Goal: Task Accomplishment & Management: Use online tool/utility

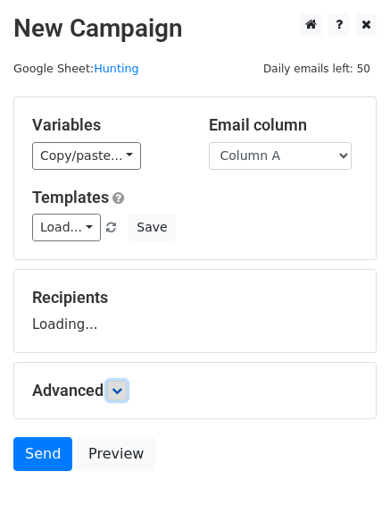
click at [122, 389] on icon at bounding box center [117, 390] width 11 height 11
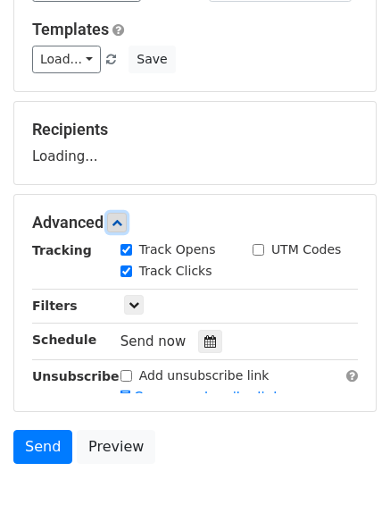
scroll to position [244, 0]
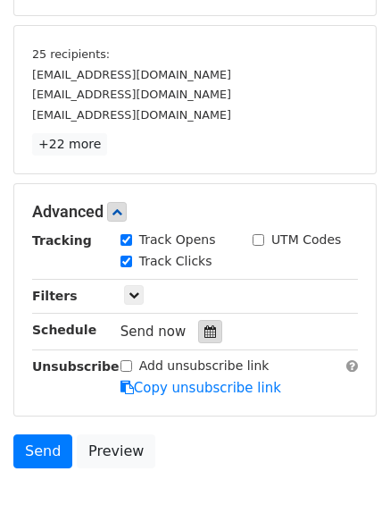
click at [205, 335] on icon at bounding box center [211, 331] width 12 height 13
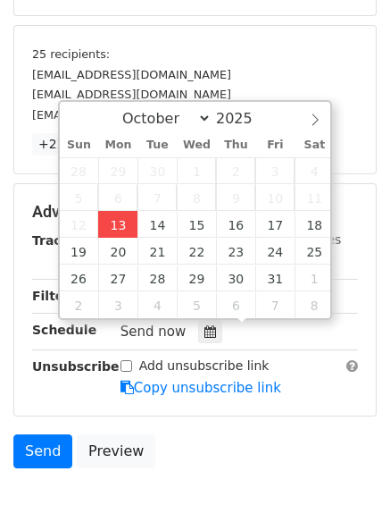
type input "2025-10-13 12:00"
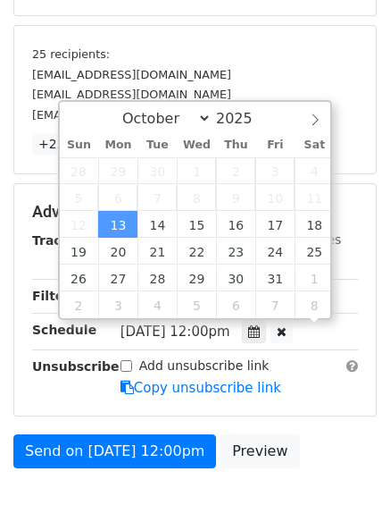
scroll to position [1, 0]
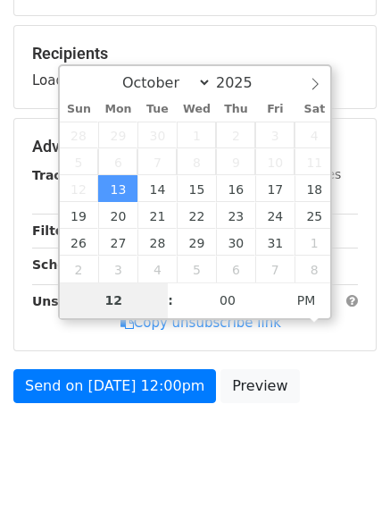
type input "4"
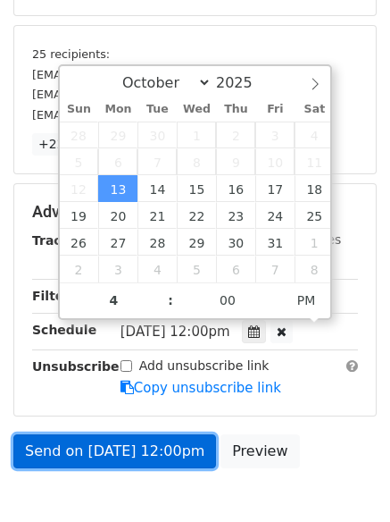
type input "2025-10-13 16:00"
click at [112, 454] on link "Send on Oct 13 at 12:00pm" at bounding box center [114, 451] width 203 height 34
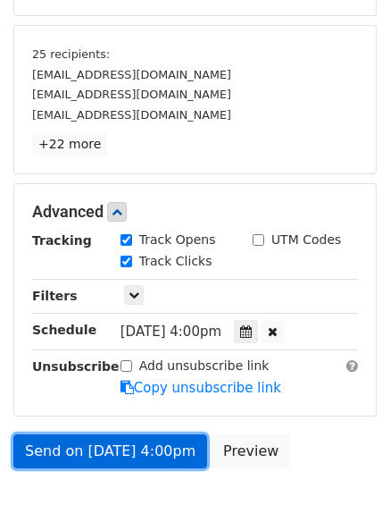
click at [112, 454] on link "Send on Oct 13 at 4:00pm" at bounding box center [110, 451] width 194 height 34
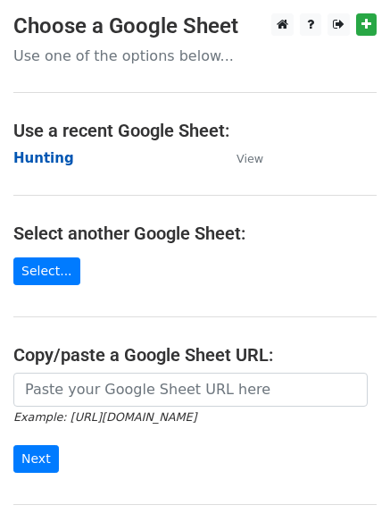
click at [32, 160] on strong "Hunting" at bounding box center [43, 158] width 61 height 16
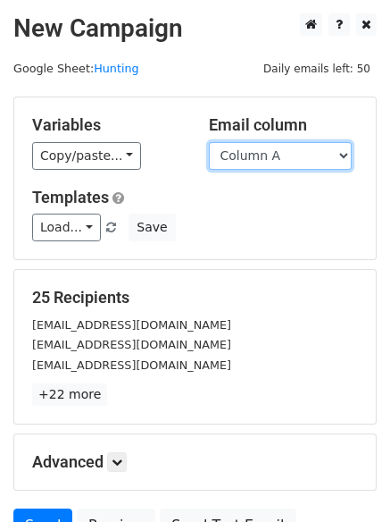
click at [278, 157] on select "Column A Column B Column C Column D Column E Column F" at bounding box center [280, 156] width 143 height 28
select select "Column B"
click at [209, 142] on select "Column A Column B Column C Column D Column E Column F" at bounding box center [280, 156] width 143 height 28
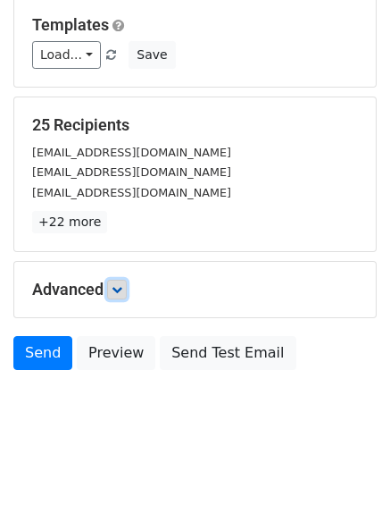
click at [121, 289] on icon at bounding box center [117, 289] width 11 height 11
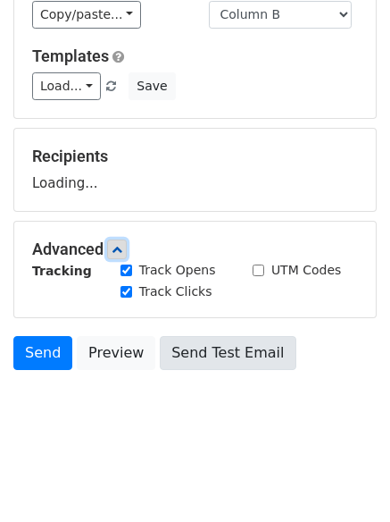
scroll to position [172, 0]
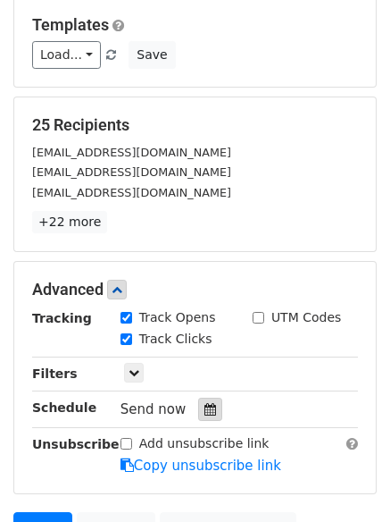
click at [198, 406] on div at bounding box center [210, 409] width 24 height 23
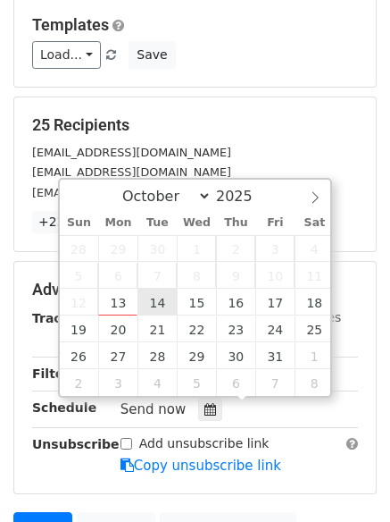
type input "2025-10-14 12:00"
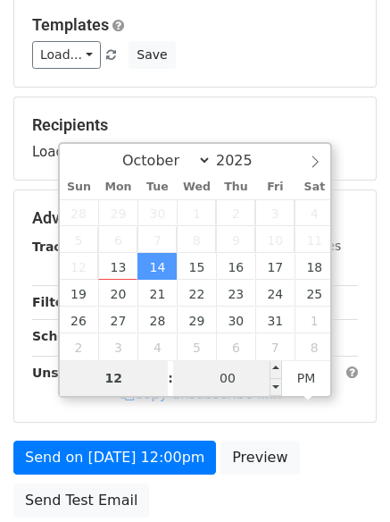
type input "5"
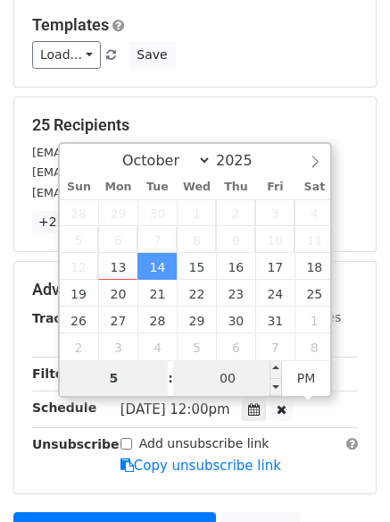
scroll to position [390, 0]
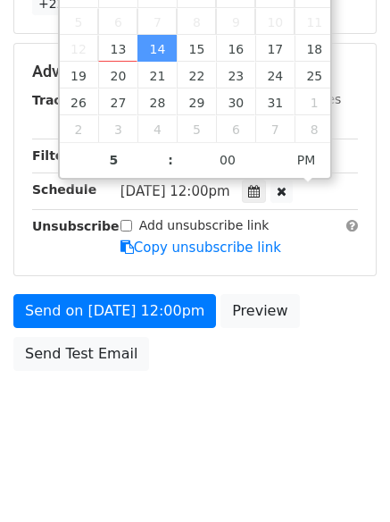
type input "2025-10-14 17:00"
click at [172, 383] on body "New Campaign Daily emails left: 50 Google Sheet: Hunting Variables Copy/paste..…" at bounding box center [195, 37] width 390 height 828
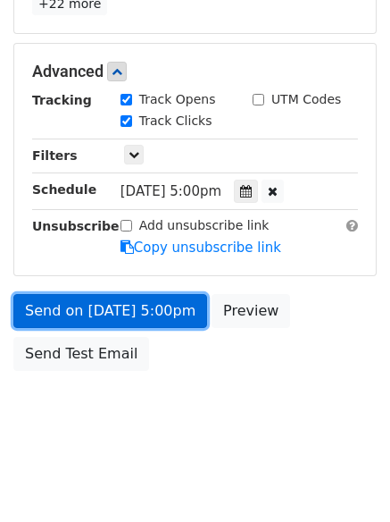
click at [143, 306] on link "Send on Oct 14 at 5:00pm" at bounding box center [110, 311] width 194 height 34
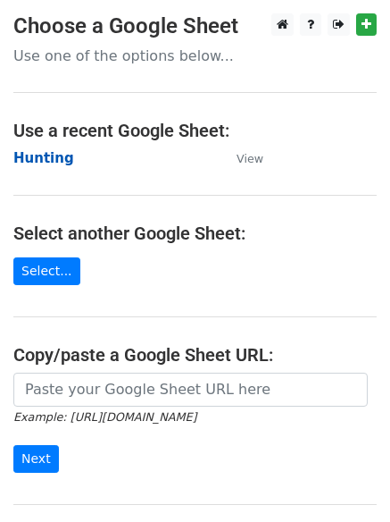
click at [54, 155] on strong "Hunting" at bounding box center [43, 158] width 61 height 16
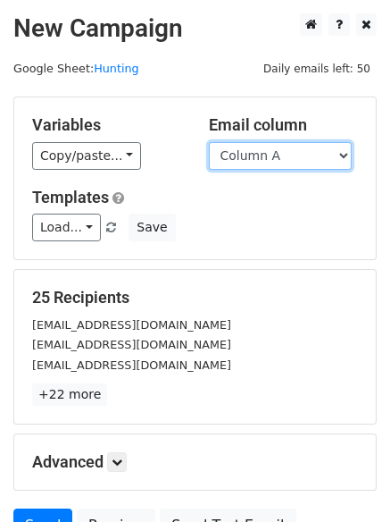
click at [242, 154] on select "Column A Column B Column C Column D Column E Column F" at bounding box center [280, 156] width 143 height 28
select select "Column C"
click at [209, 142] on select "Column A Column B Column C Column D Column E Column F" at bounding box center [280, 156] width 143 height 28
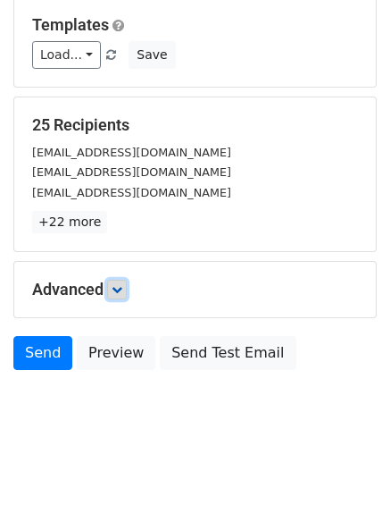
click at [118, 290] on icon at bounding box center [117, 289] width 11 height 11
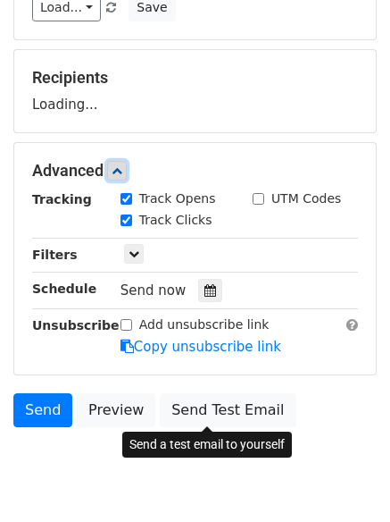
scroll to position [274, 0]
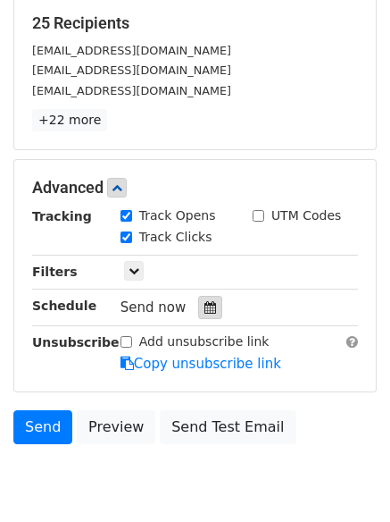
click at [205, 312] on icon at bounding box center [211, 307] width 12 height 13
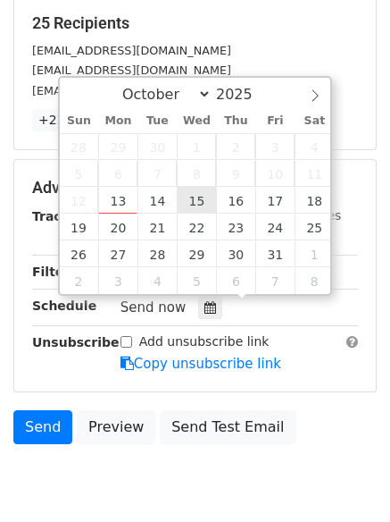
type input "2025-10-15 12:00"
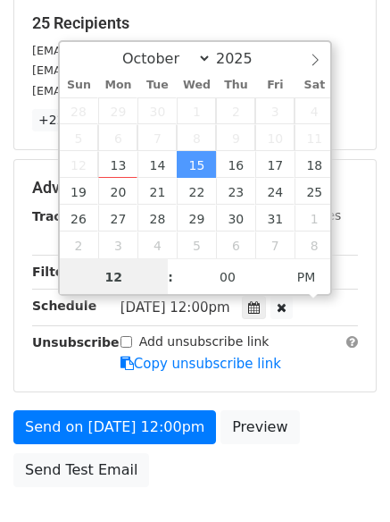
scroll to position [1, 0]
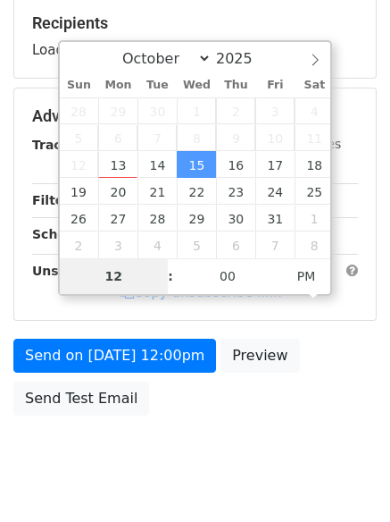
type input "6"
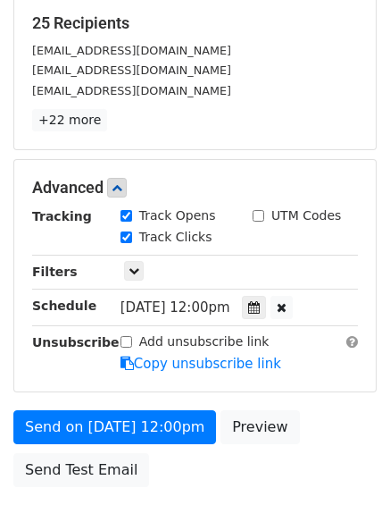
type input "2025-10-15 18:00"
click at [123, 406] on form "Variables Copy/paste... {{Column A}} {{Column B}} {{Column C}} {{Column D}} {{C…" at bounding box center [195, 159] width 364 height 674
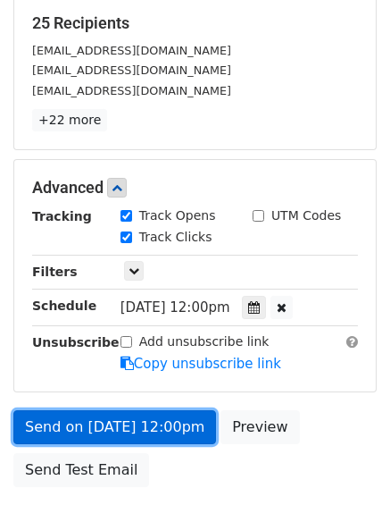
click at [122, 410] on link "Send on Oct 15 at 12:00pm" at bounding box center [114, 427] width 203 height 34
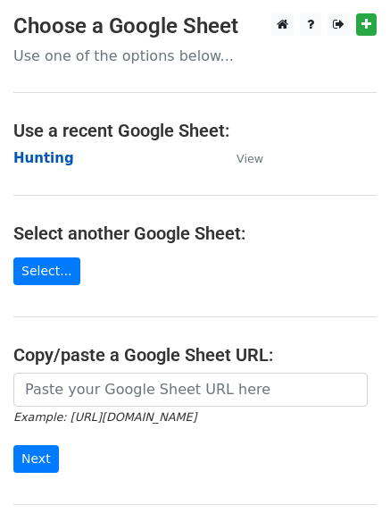
click at [47, 155] on strong "Hunting" at bounding box center [43, 158] width 61 height 16
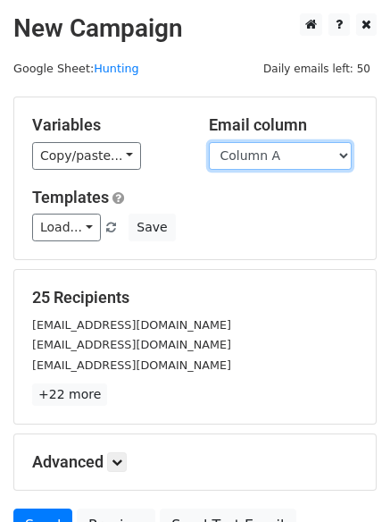
click at [253, 159] on select "Column A Column B Column C Column D Column E Column F" at bounding box center [280, 156] width 143 height 28
select select "Column D"
click at [209, 142] on select "Column A Column B Column C Column D Column E Column F" at bounding box center [280, 156] width 143 height 28
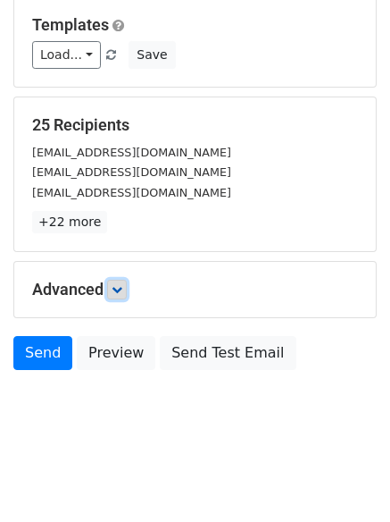
click at [122, 284] on icon at bounding box center [117, 289] width 11 height 11
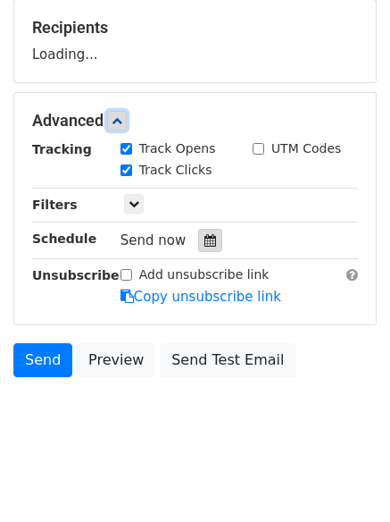
scroll to position [272, 0]
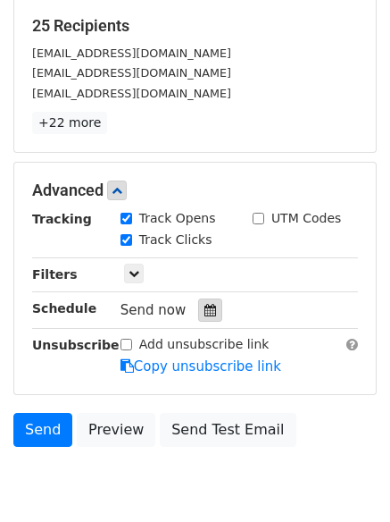
click at [205, 310] on icon at bounding box center [211, 310] width 12 height 13
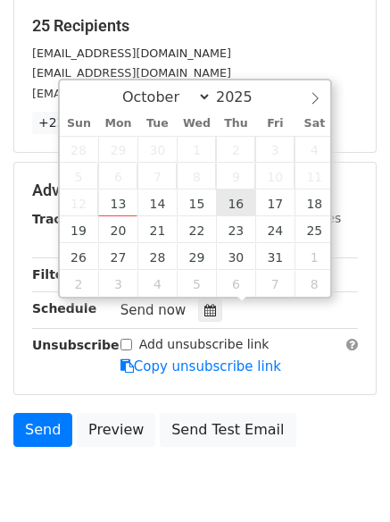
type input "2025-10-16 12:00"
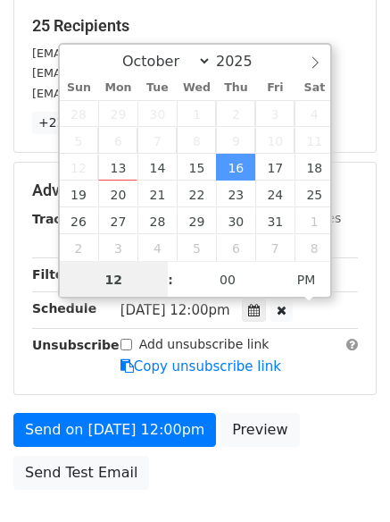
scroll to position [1, 0]
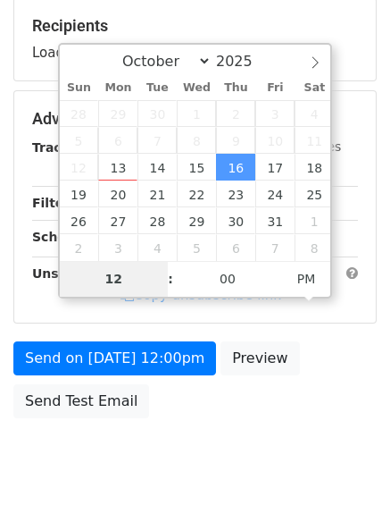
type input "7"
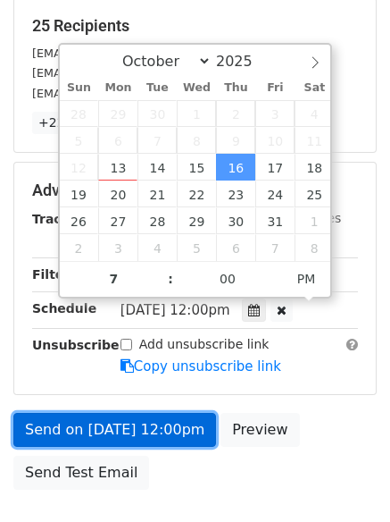
type input "2025-10-16 19:00"
click at [128, 426] on link "Send on Oct 16 at 12:00pm" at bounding box center [114, 430] width 203 height 34
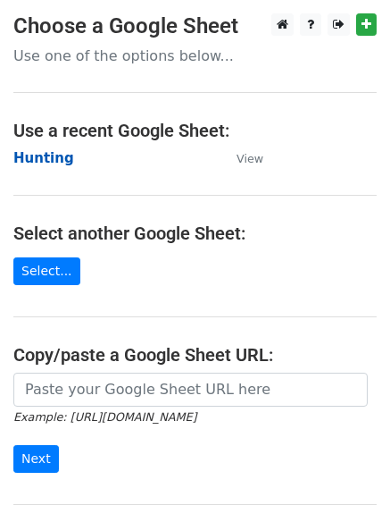
click at [40, 159] on strong "Hunting" at bounding box center [43, 158] width 61 height 16
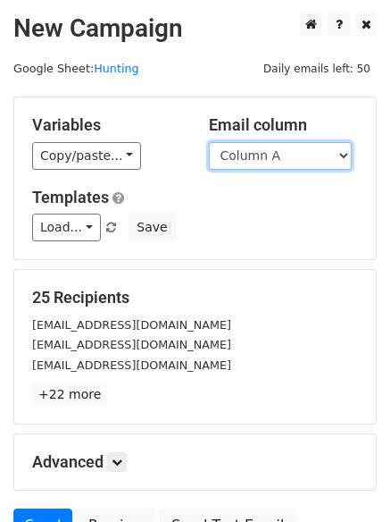
click at [284, 159] on select "Column A Column B Column C Column D Column E Column F" at bounding box center [280, 156] width 143 height 28
select select "Column E"
click at [209, 142] on select "Column A Column B Column C Column D Column E Column F" at bounding box center [280, 156] width 143 height 28
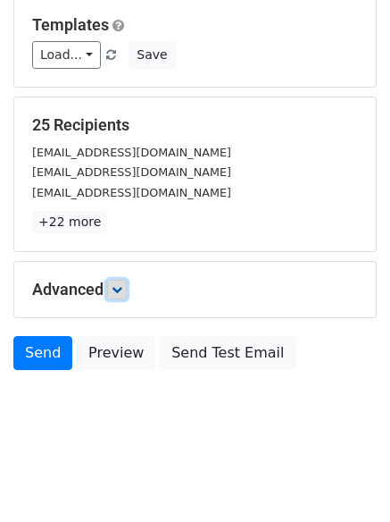
click at [122, 293] on icon at bounding box center [117, 289] width 11 height 11
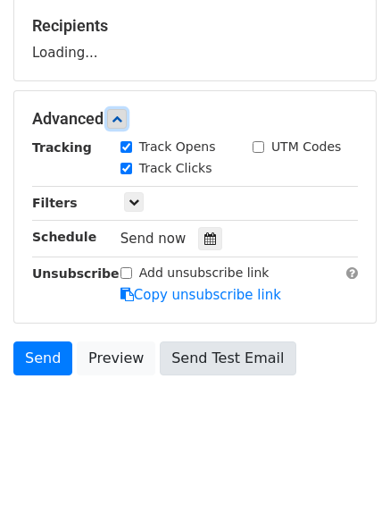
scroll to position [275, 0]
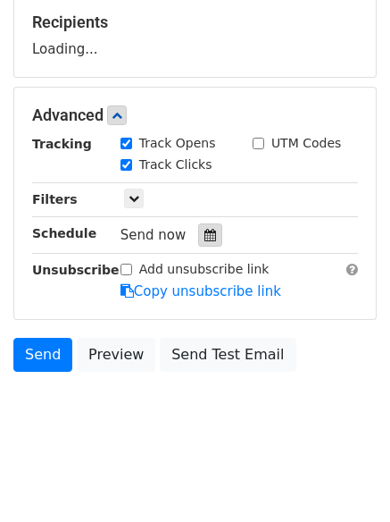
click at [205, 237] on icon at bounding box center [211, 235] width 12 height 13
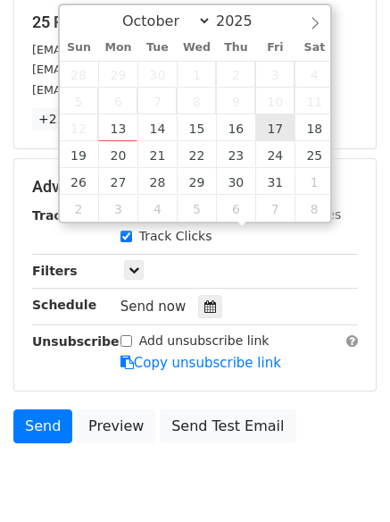
type input "2025-10-17 12:00"
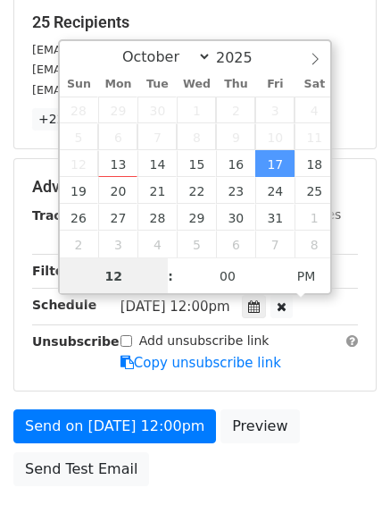
scroll to position [1, 0]
type input "8"
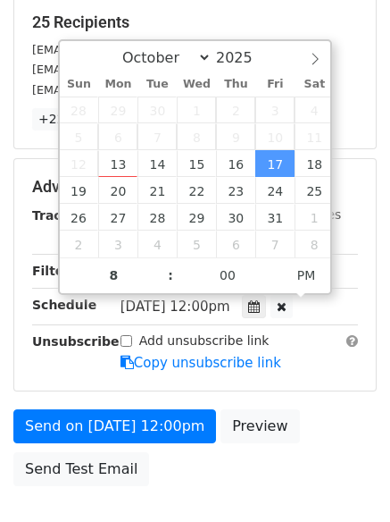
type input "2025-10-17 20:00"
click at [58, 380] on div "Advanced Tracking Track Opens UTM Codes Track Clicks Filters Only include sprea…" at bounding box center [195, 274] width 362 height 231
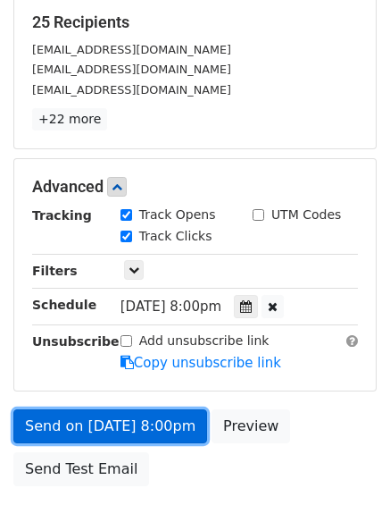
click at [109, 423] on link "Send on Oct 17 at 8:00pm" at bounding box center [110, 426] width 194 height 34
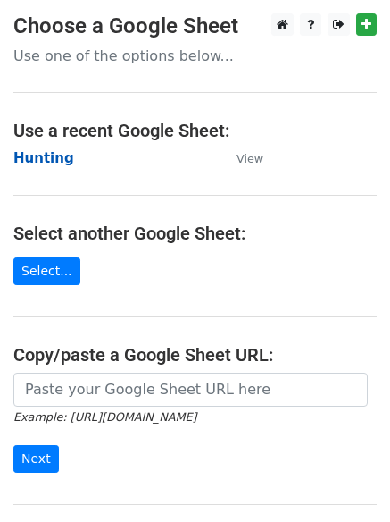
click at [47, 157] on strong "Hunting" at bounding box center [43, 158] width 61 height 16
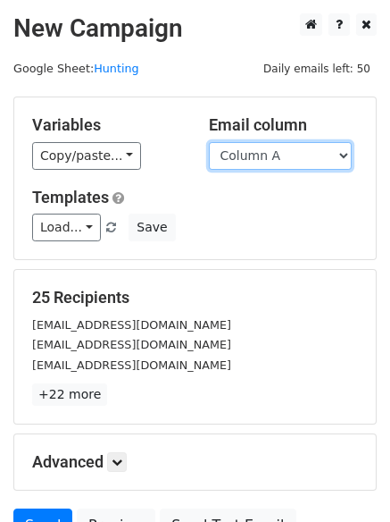
click at [278, 150] on select "Column A Column B Column C Column D Column E Column F" at bounding box center [280, 156] width 143 height 28
select select "Column F"
click at [209, 142] on select "Column A Column B Column C Column D Column E Column F" at bounding box center [280, 156] width 143 height 28
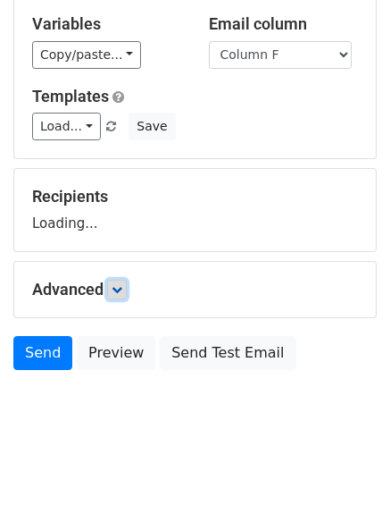
click at [122, 291] on icon at bounding box center [117, 289] width 11 height 11
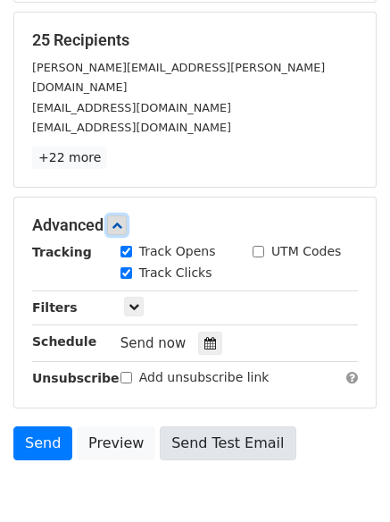
scroll to position [339, 0]
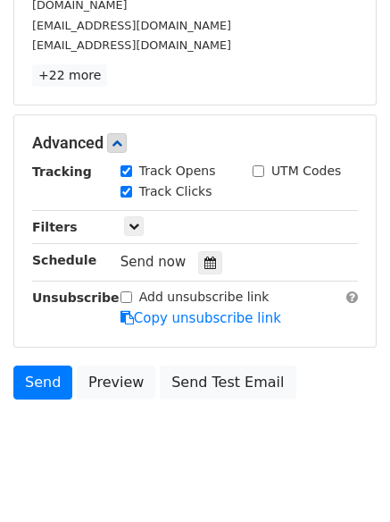
click at [195, 250] on div "Send now" at bounding box center [226, 262] width 210 height 24
click at [205, 256] on icon at bounding box center [211, 262] width 12 height 13
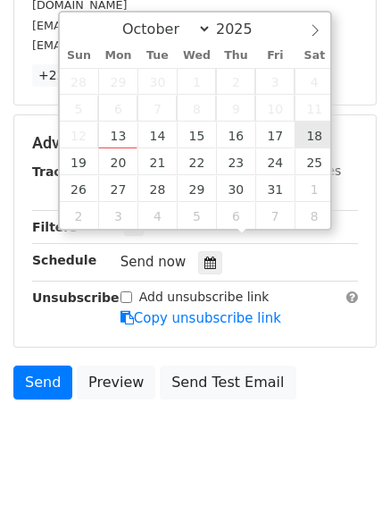
type input "[DATE] 12:00"
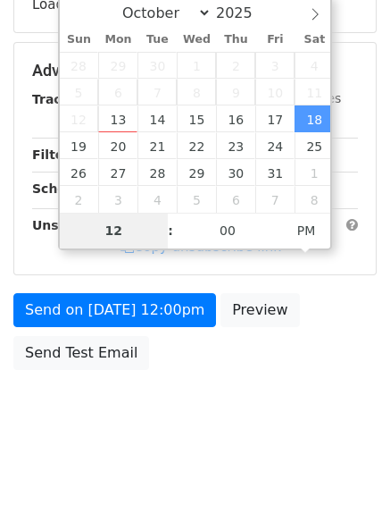
scroll to position [319, 0]
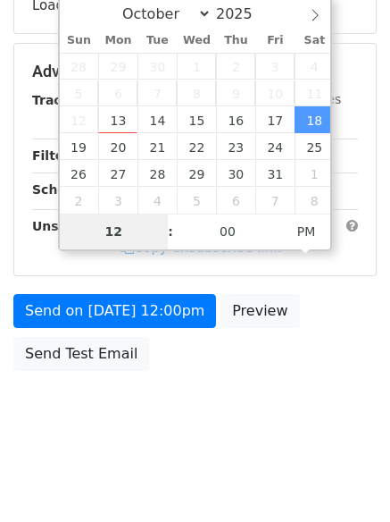
type input "9"
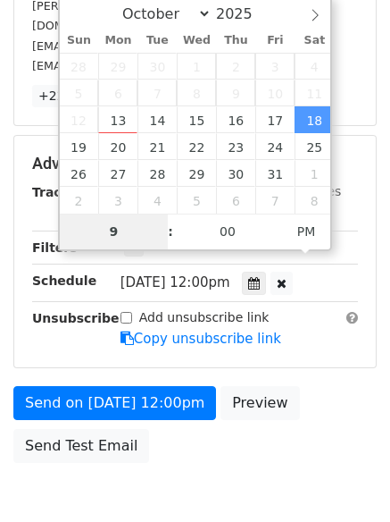
scroll to position [339, 0]
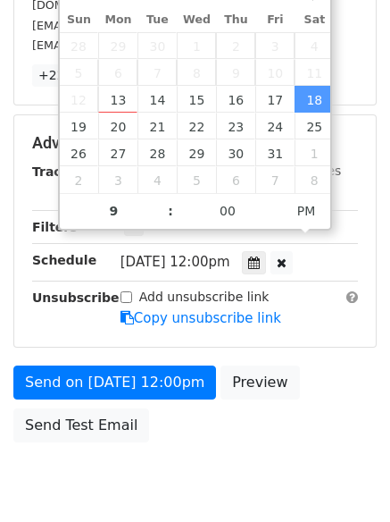
type input "[DATE] 21:00"
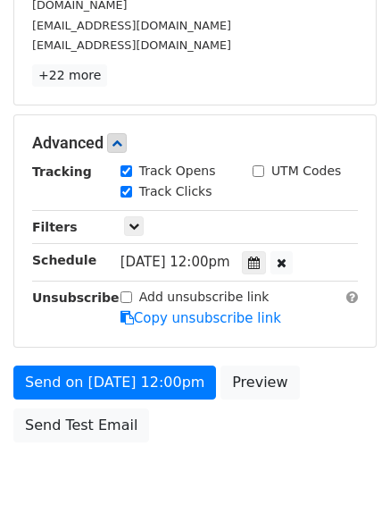
click at [118, 472] on body "New Campaign Daily emails left: 50 Google Sheet: Hunting Variables Copy/paste..…" at bounding box center [195, 98] width 390 height 849
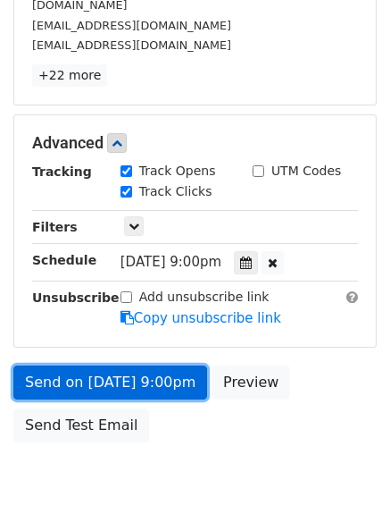
click at [112, 365] on link "Send on [DATE] 9:00pm" at bounding box center [110, 382] width 194 height 34
